Goal: Task Accomplishment & Management: Manage account settings

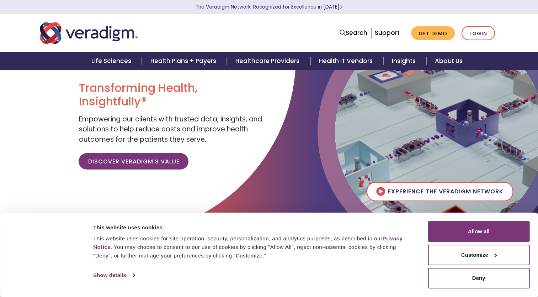
scroll to position [28, 0]
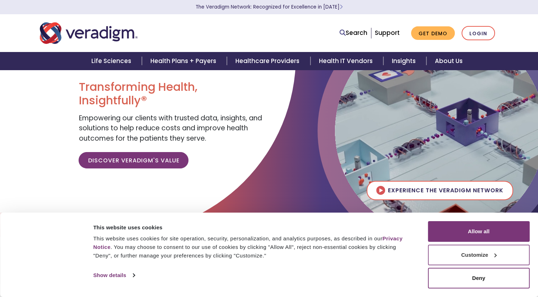
click at [437, 251] on button "Customize" at bounding box center [479, 254] width 102 height 21
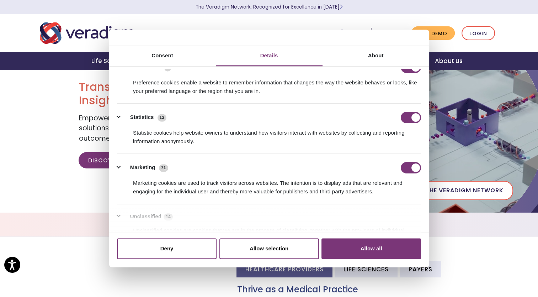
scroll to position [108, 0]
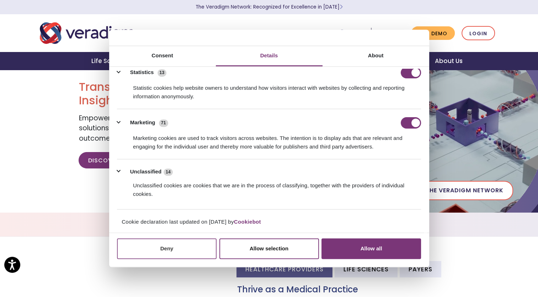
click at [178, 247] on button "Deny" at bounding box center [167, 248] width 100 height 21
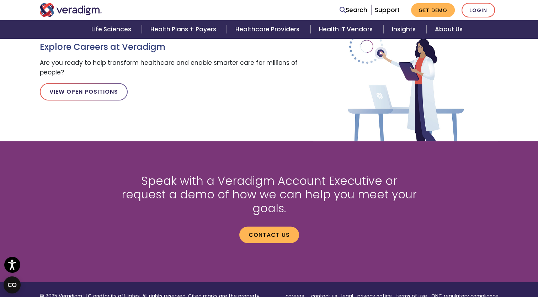
scroll to position [973, 0]
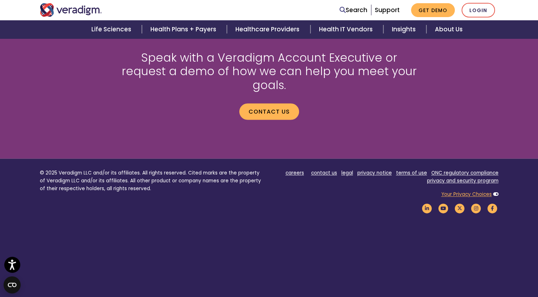
click at [462, 191] on link "Your Privacy Choices" at bounding box center [466, 194] width 51 height 7
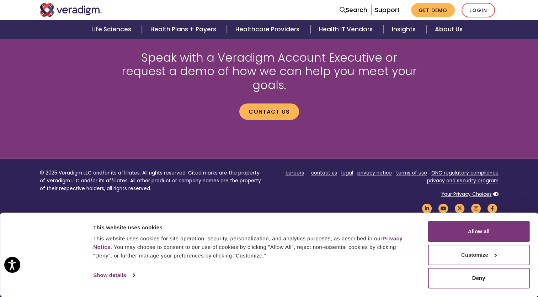
click at [481, 256] on button "Customize" at bounding box center [479, 254] width 102 height 21
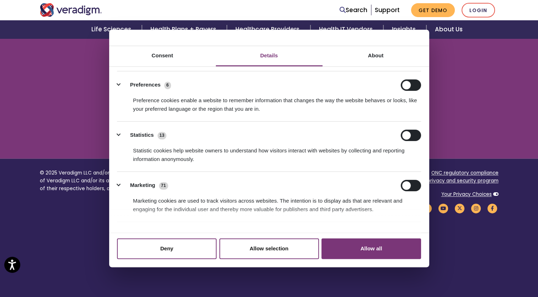
scroll to position [46, 0]
click at [403, 134] on input "Statistics" at bounding box center [411, 134] width 20 height 11
click at [410, 133] on input "Statistics" at bounding box center [411, 134] width 20 height 11
checkbox input "false"
drag, startPoint x: 193, startPoint y: 233, endPoint x: 192, endPoint y: 238, distance: 5.9
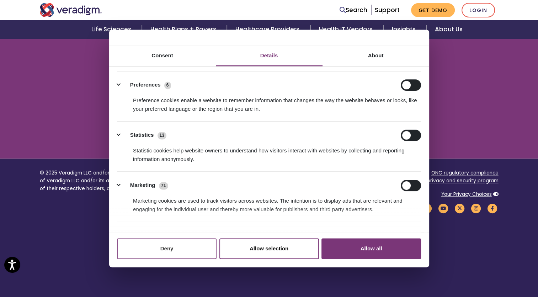
click at [192, 238] on div "Do not sell or share my personal information Deny Allow selection Customize All…" at bounding box center [269, 250] width 320 height 34
click at [192, 238] on button "Deny" at bounding box center [167, 248] width 100 height 21
